Goal: Information Seeking & Learning: Learn about a topic

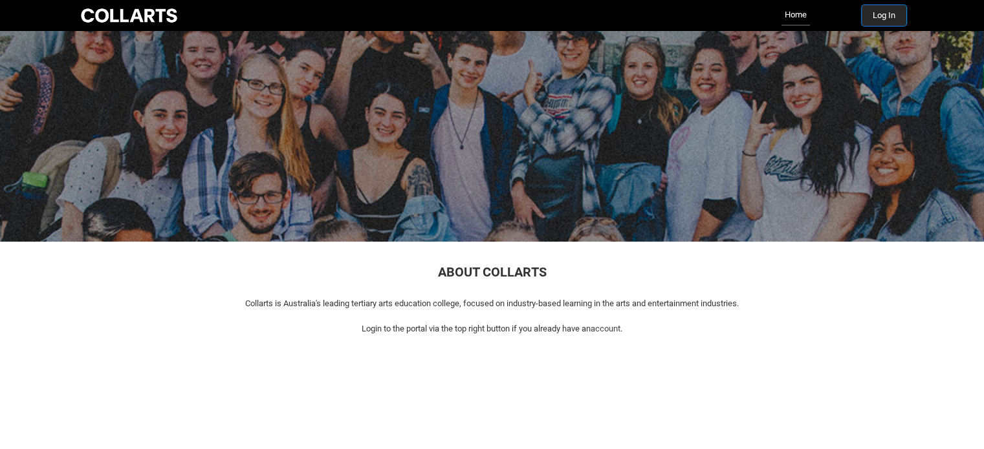
click at [891, 17] on button "Log In" at bounding box center [883, 15] width 45 height 21
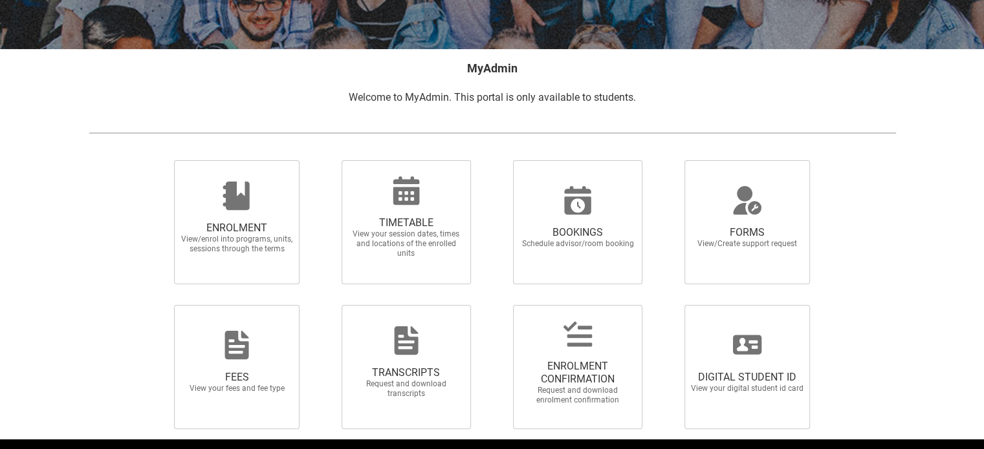
scroll to position [212, 0]
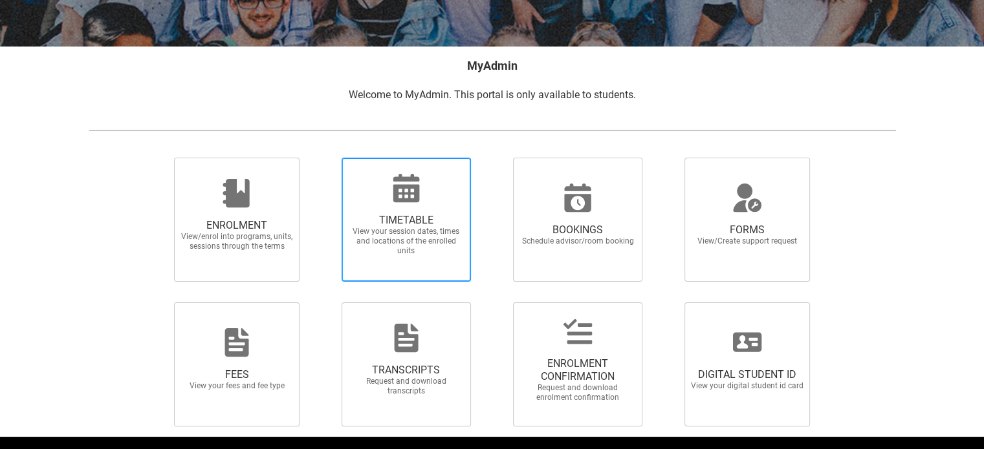
click at [407, 214] on span "TIMETABLE" at bounding box center [406, 220] width 114 height 13
click at [325, 158] on input "TIMETABLE View your session dates, times and locations of the enrolled units" at bounding box center [325, 157] width 1 height 1
radio input "true"
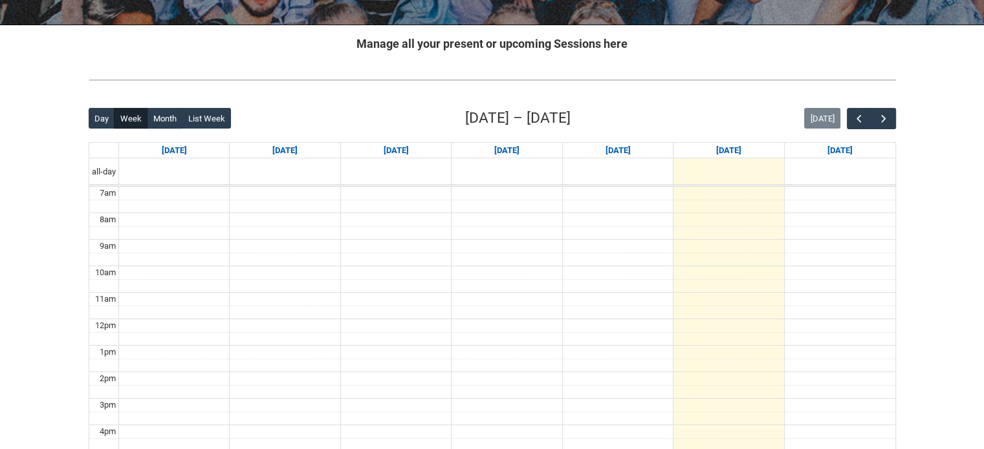
scroll to position [231, 0]
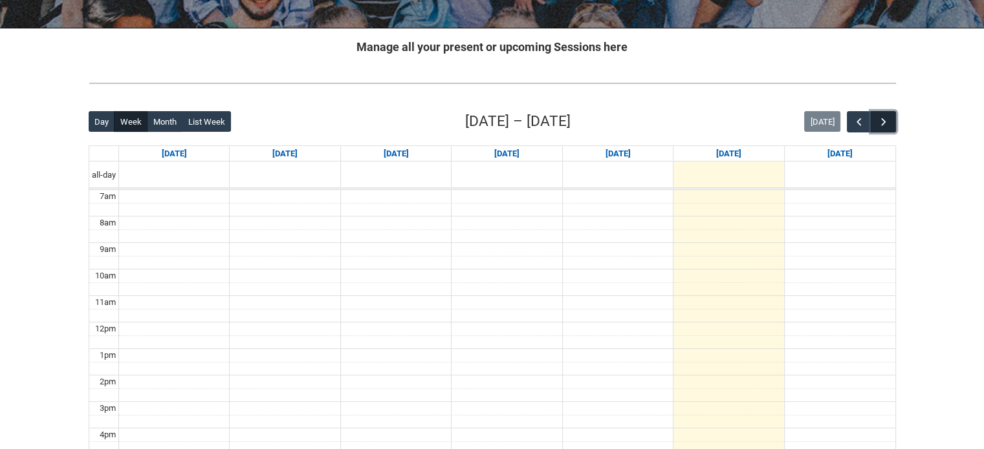
click at [877, 116] on span "button" at bounding box center [883, 122] width 13 height 13
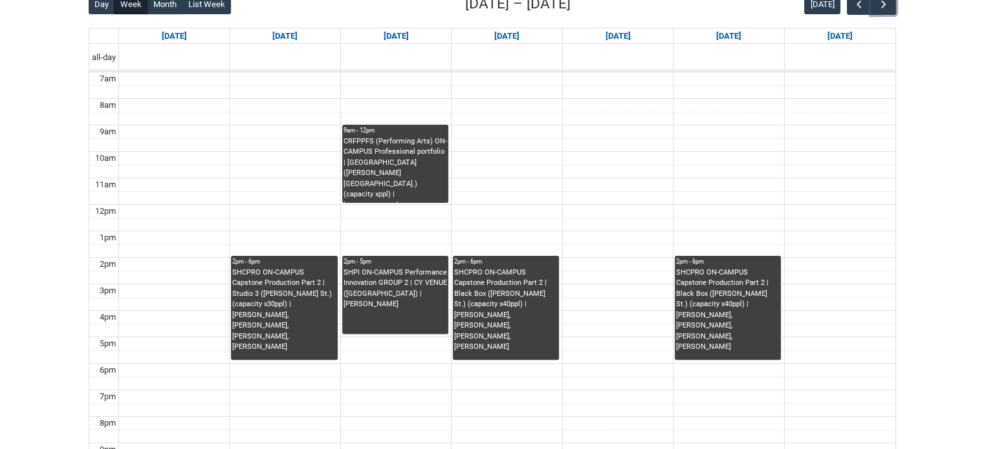
scroll to position [348, 0]
click at [402, 193] on div "CRFPPFS (Performing Arts) ON-CAMPUS Professional portfolio | [GEOGRAPHIC_DATA] …" at bounding box center [394, 170] width 103 height 67
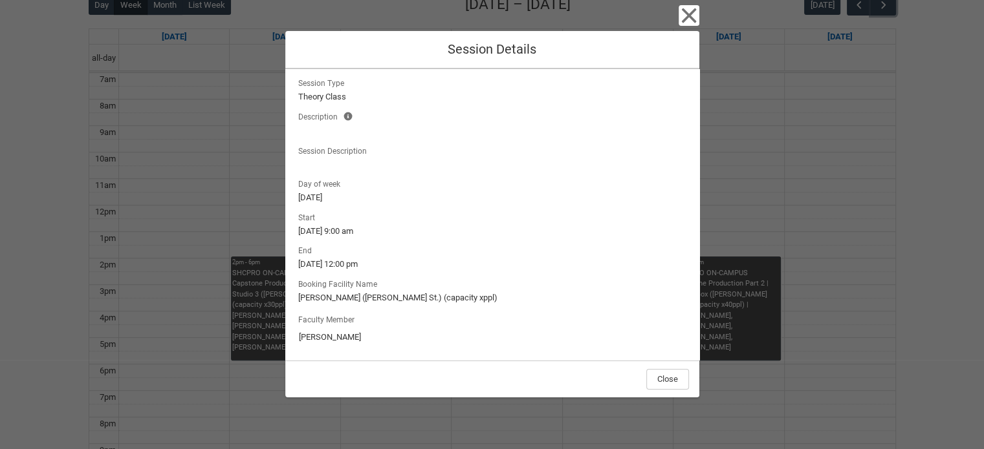
scroll to position [0, 0]
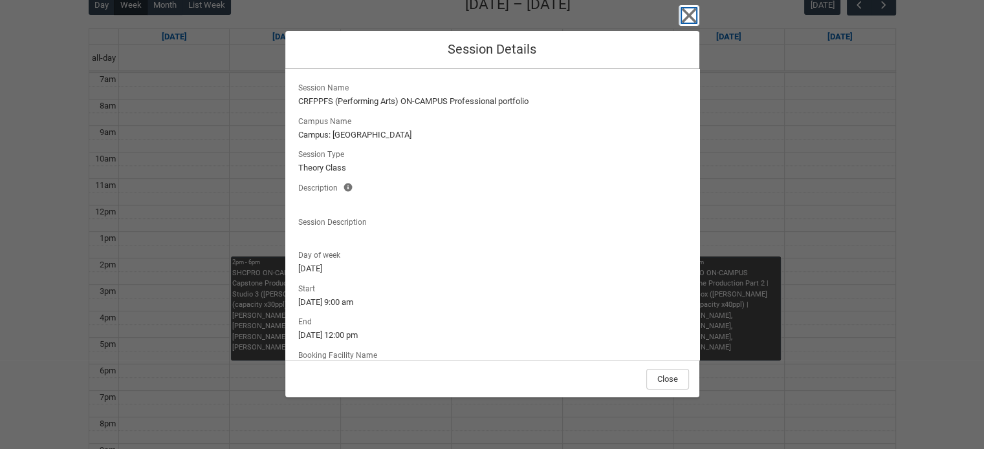
click at [680, 25] on icon "button" at bounding box center [688, 15] width 21 height 21
